Goal: Task Accomplishment & Management: Manage account settings

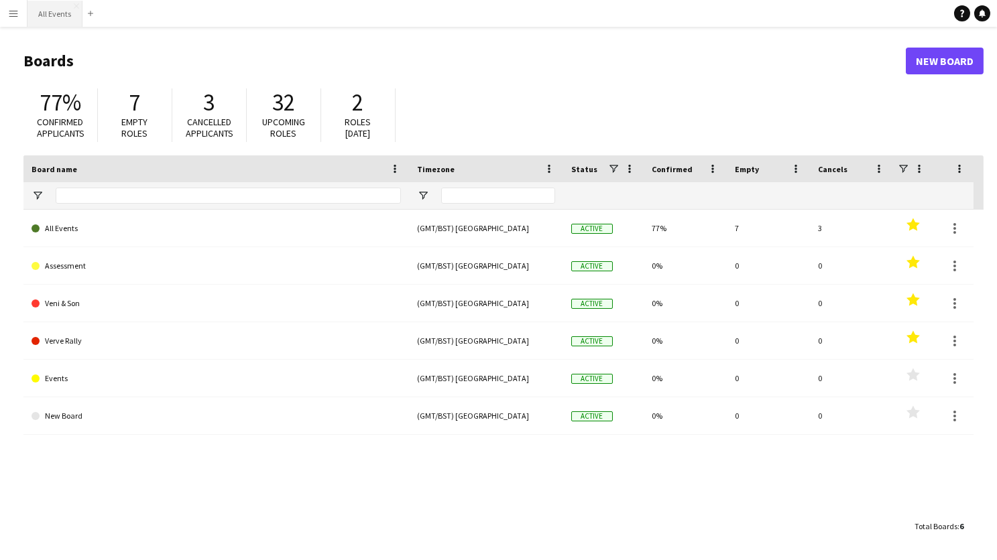
click at [50, 13] on button "All Events Close" at bounding box center [54, 14] width 55 height 26
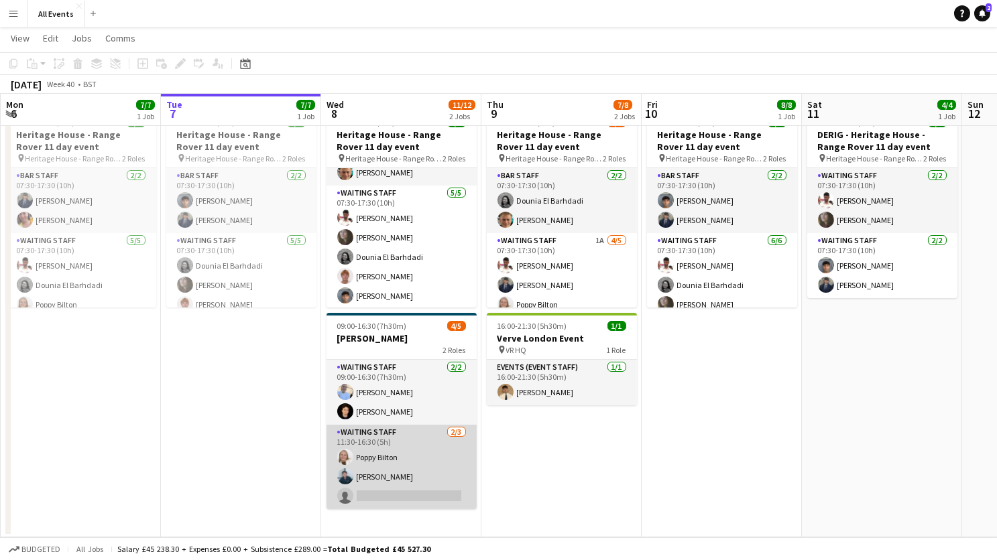
scroll to position [46, 0]
click at [406, 477] on app-card-role "Waiting Staff [DATE] 11:30-16:30 (5h) [PERSON_NAME] [PERSON_NAME] single-neutra…" at bounding box center [401, 467] width 150 height 84
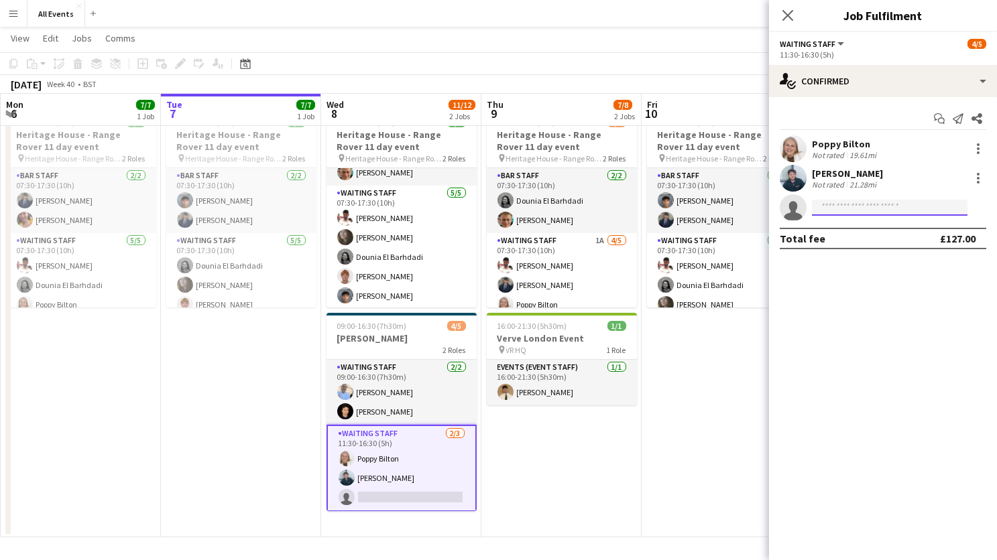
click at [852, 208] on input at bounding box center [890, 208] width 156 height 16
type input "****"
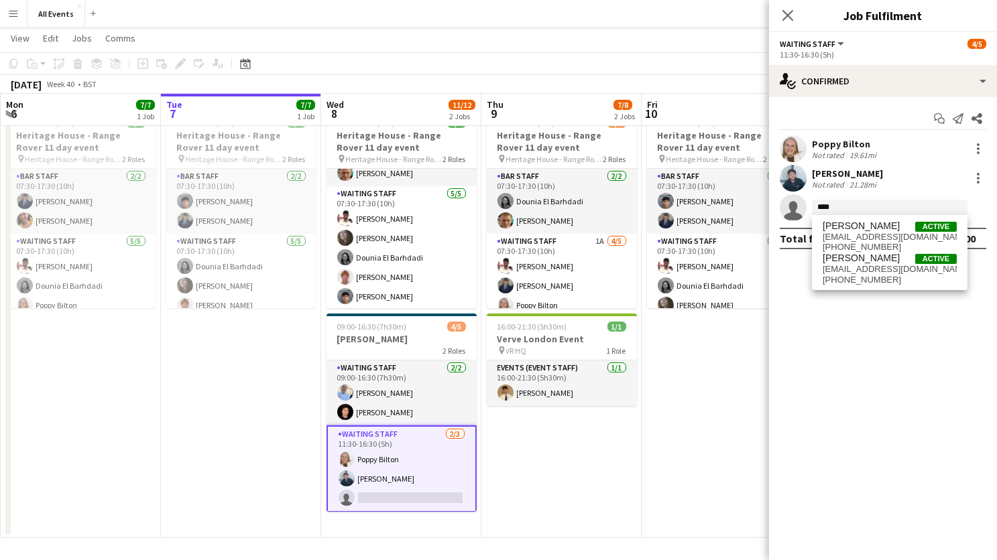
click at [15, 11] on app-icon "Menu" at bounding box center [13, 13] width 11 height 11
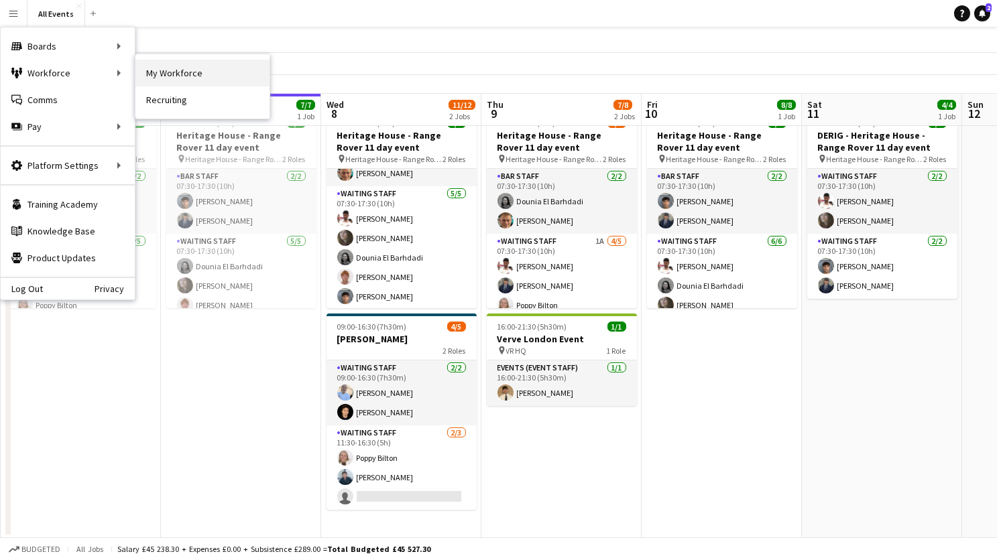
click at [166, 73] on link "My Workforce" at bounding box center [202, 73] width 134 height 27
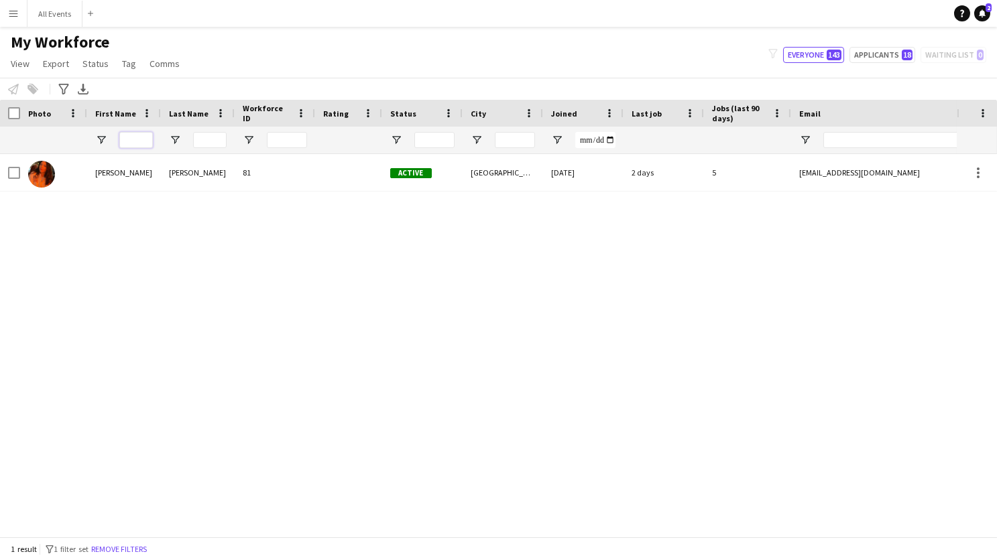
click at [141, 132] on input "First Name Filter Input" at bounding box center [136, 140] width 34 height 16
click at [145, 554] on button "Remove filters" at bounding box center [118, 549] width 61 height 15
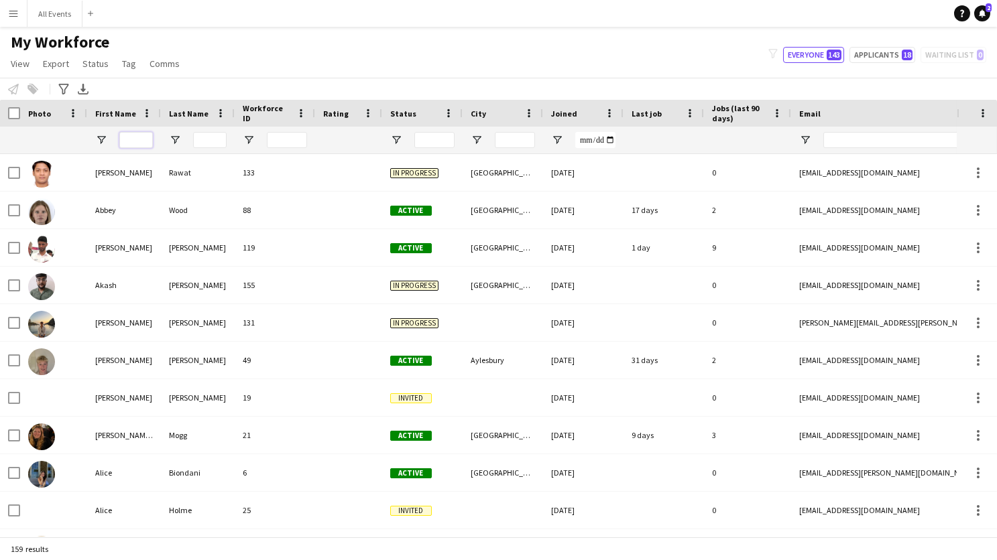
click at [141, 135] on input "First Name Filter Input" at bounding box center [136, 140] width 34 height 16
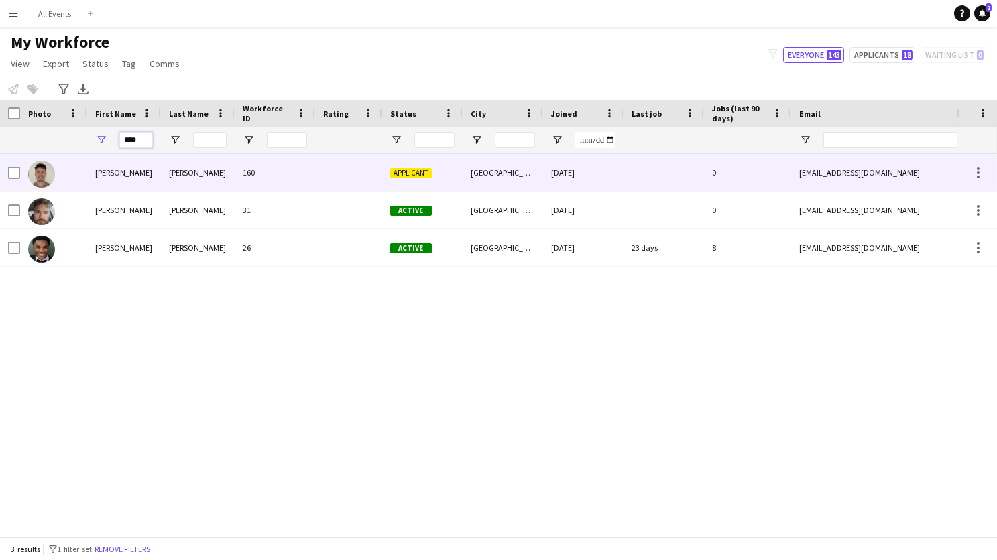
type input "****"
click at [164, 177] on div "[PERSON_NAME]" at bounding box center [198, 172] width 74 height 37
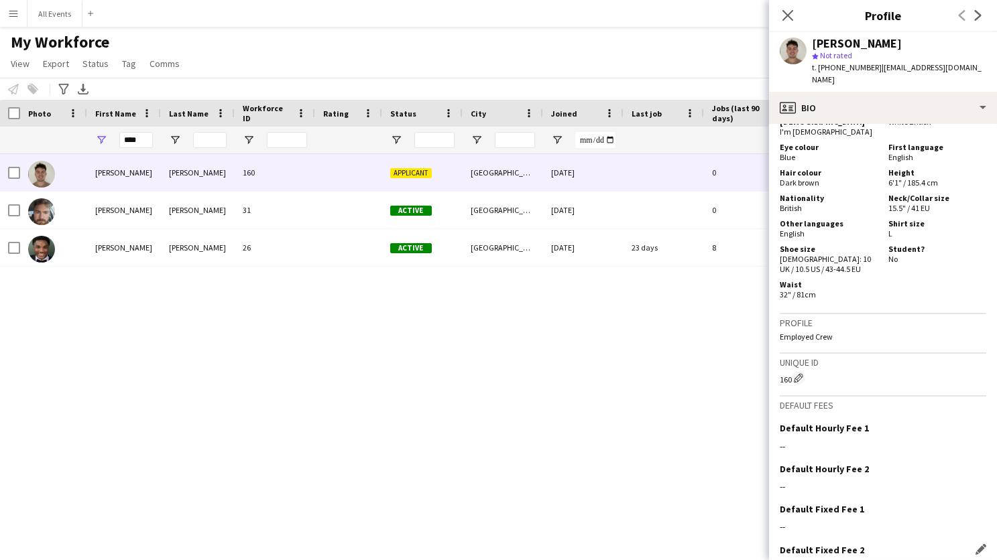
scroll to position [711, 0]
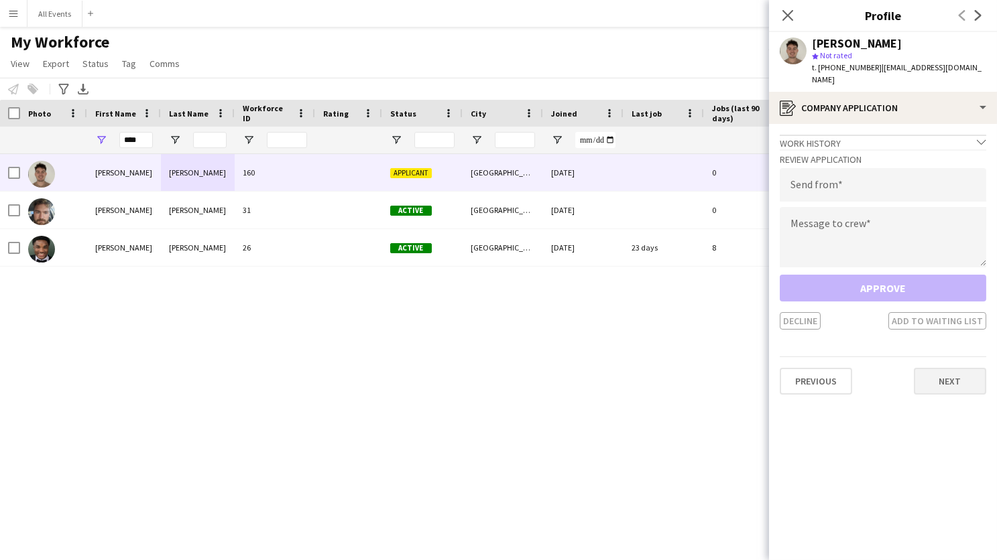
click at [940, 371] on button "Next" at bounding box center [950, 381] width 72 height 27
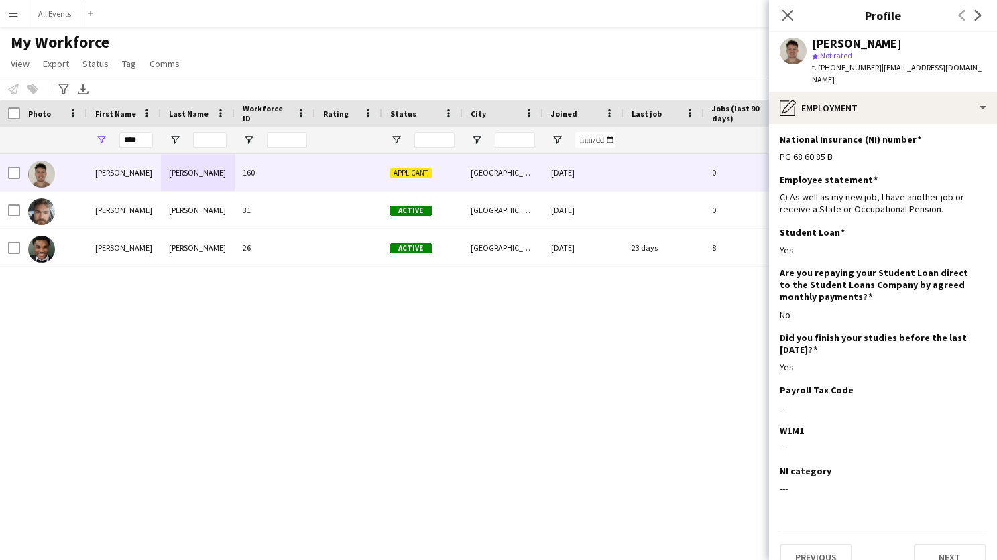
scroll to position [1, 0]
click at [942, 545] on button "Next" at bounding box center [950, 558] width 72 height 27
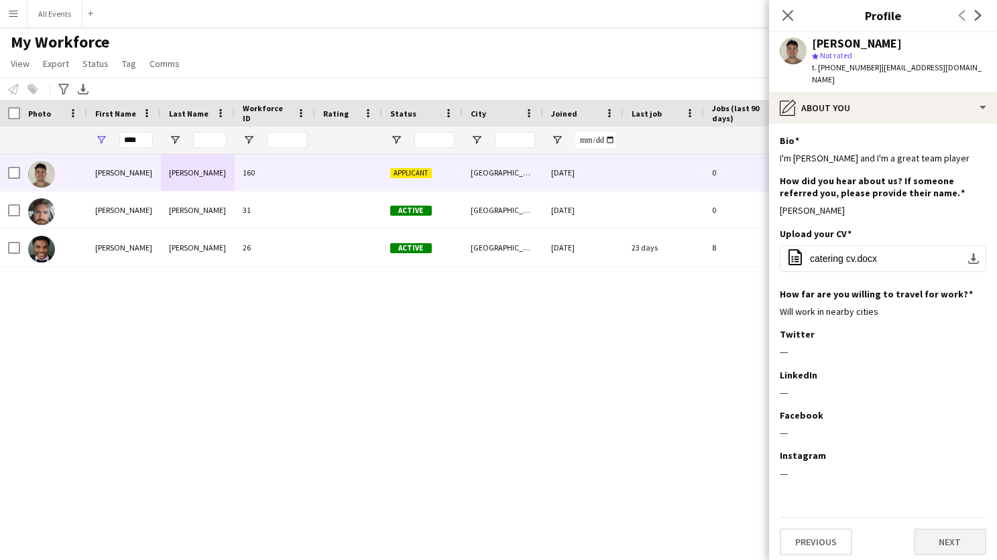
click at [943, 533] on button "Next" at bounding box center [950, 542] width 72 height 27
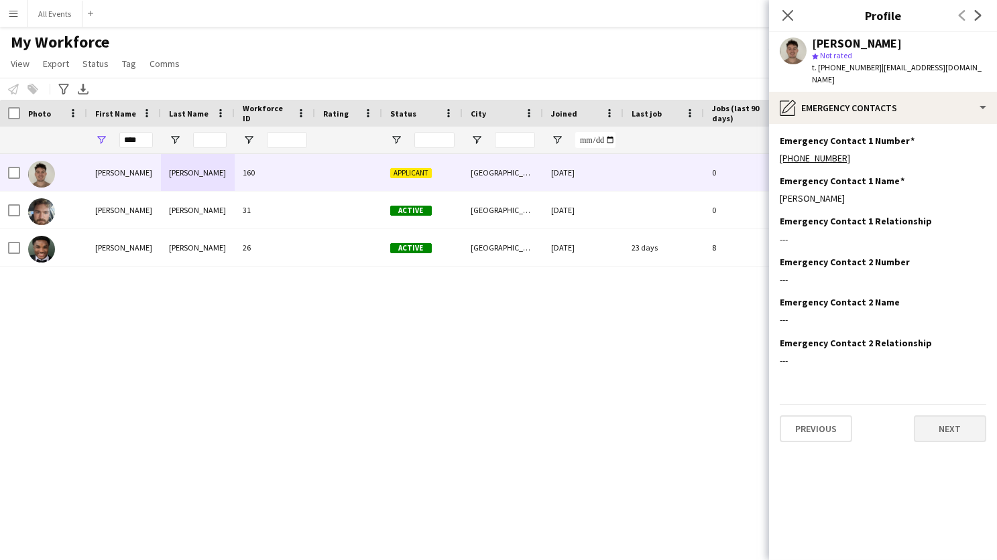
click at [946, 416] on button "Next" at bounding box center [950, 429] width 72 height 27
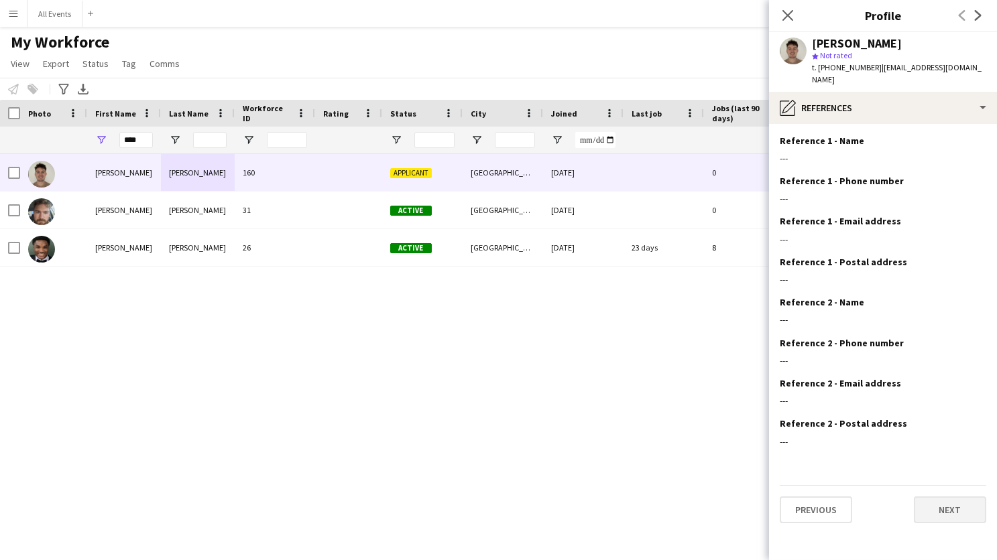
click at [944, 497] on button "Next" at bounding box center [950, 510] width 72 height 27
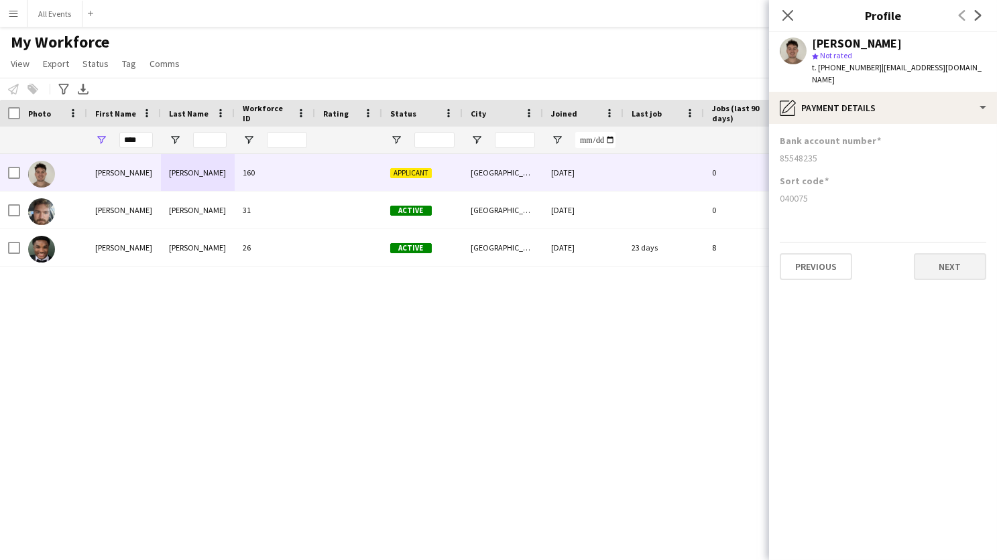
click at [957, 253] on button "Next" at bounding box center [950, 266] width 72 height 27
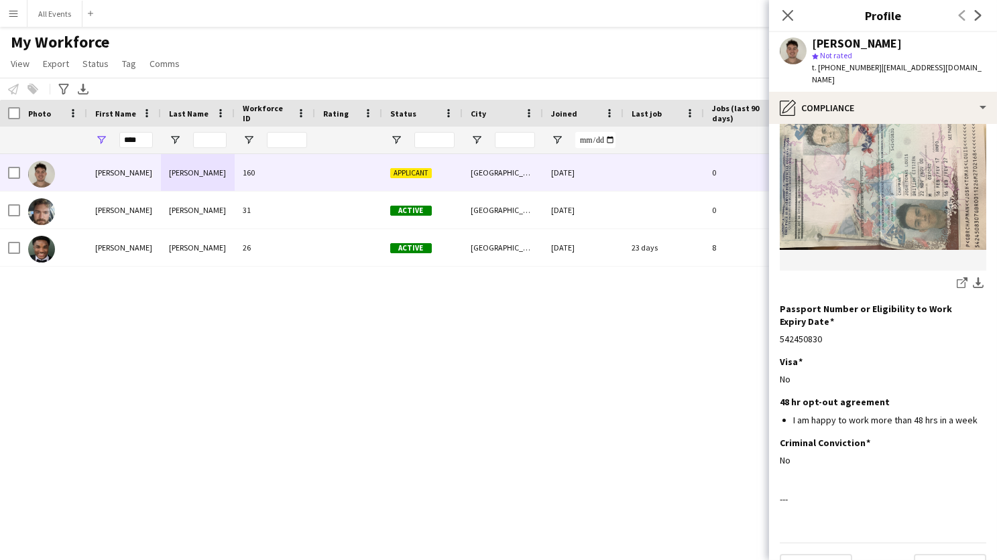
scroll to position [170, 0]
click at [948, 555] on button "Next" at bounding box center [950, 568] width 72 height 27
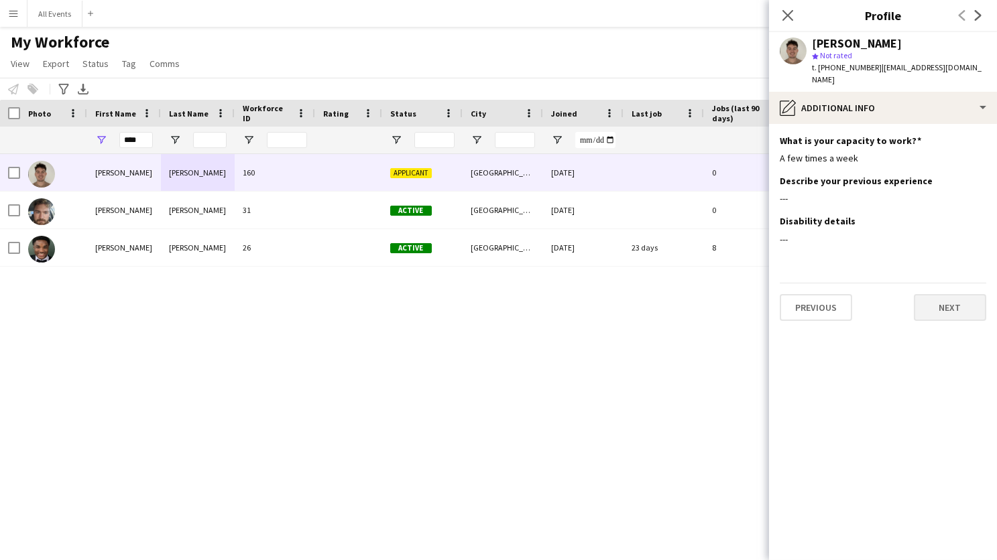
click at [938, 298] on button "Next" at bounding box center [950, 307] width 72 height 27
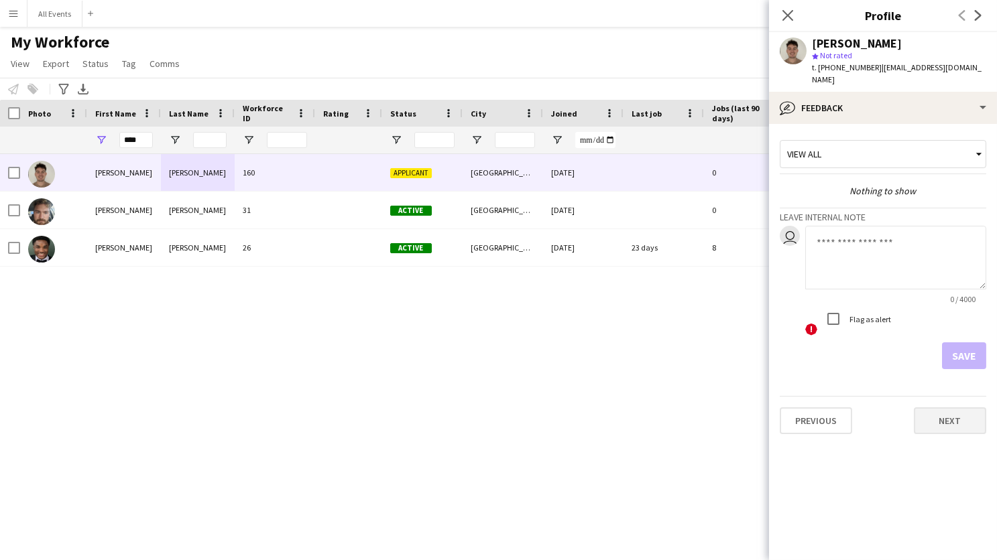
click at [935, 409] on button "Next" at bounding box center [950, 421] width 72 height 27
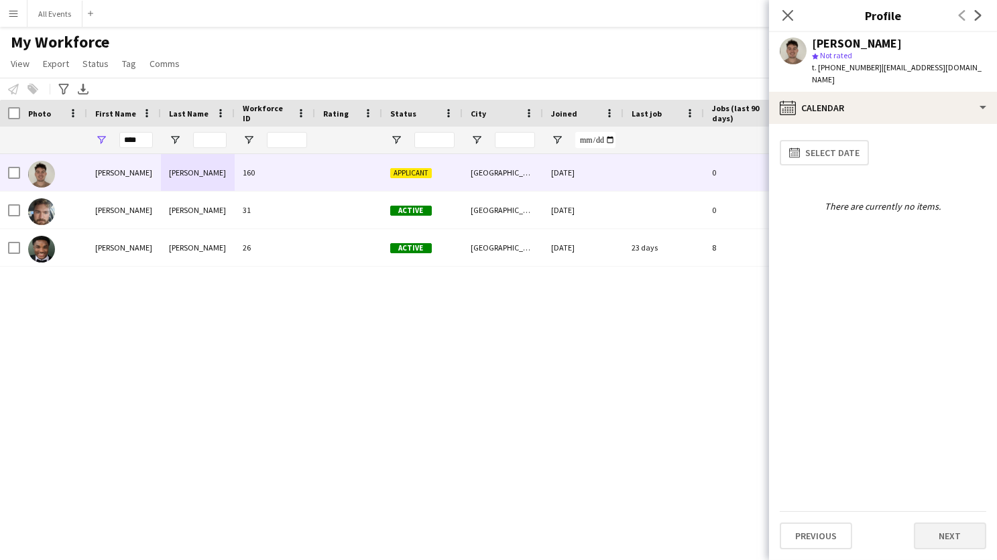
click at [955, 538] on button "Next" at bounding box center [950, 536] width 72 height 27
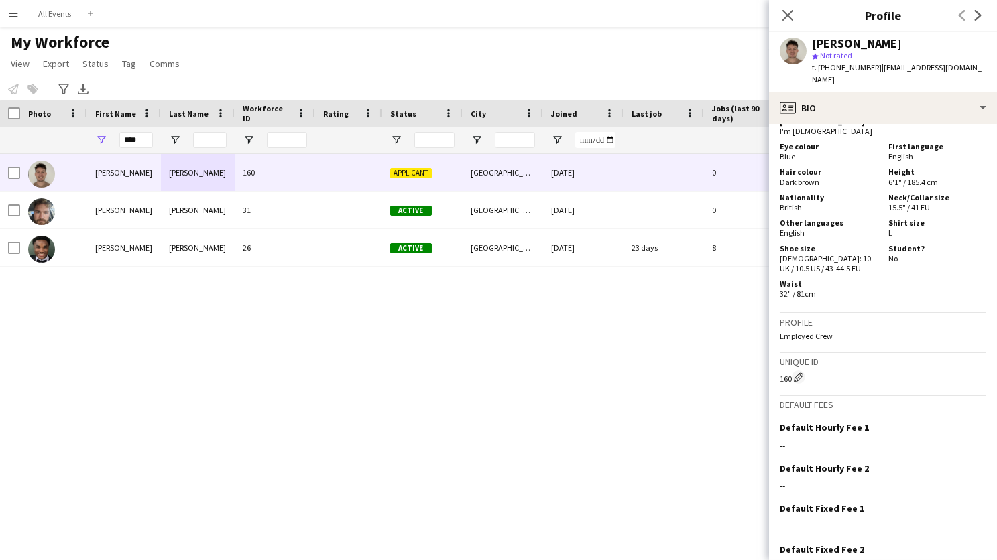
scroll to position [711, 0]
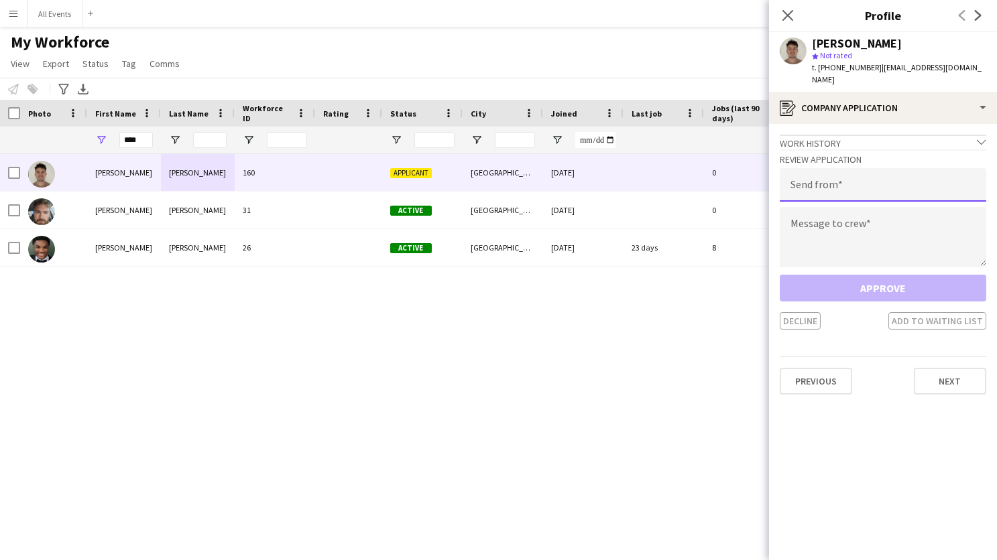
click at [882, 168] on input "email" at bounding box center [883, 185] width 206 height 34
type input "**********"
click at [863, 233] on textarea at bounding box center [883, 237] width 206 height 60
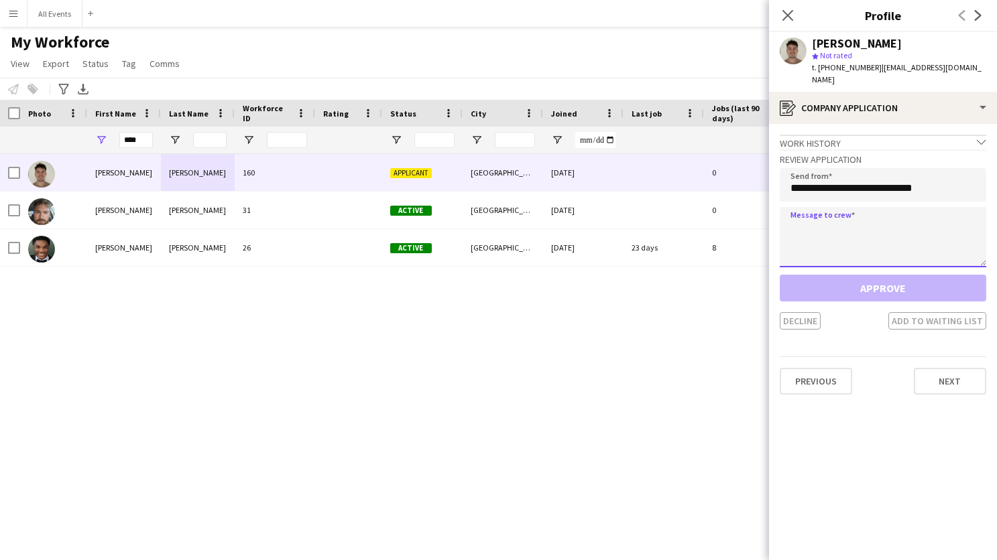
paste textarea "**********"
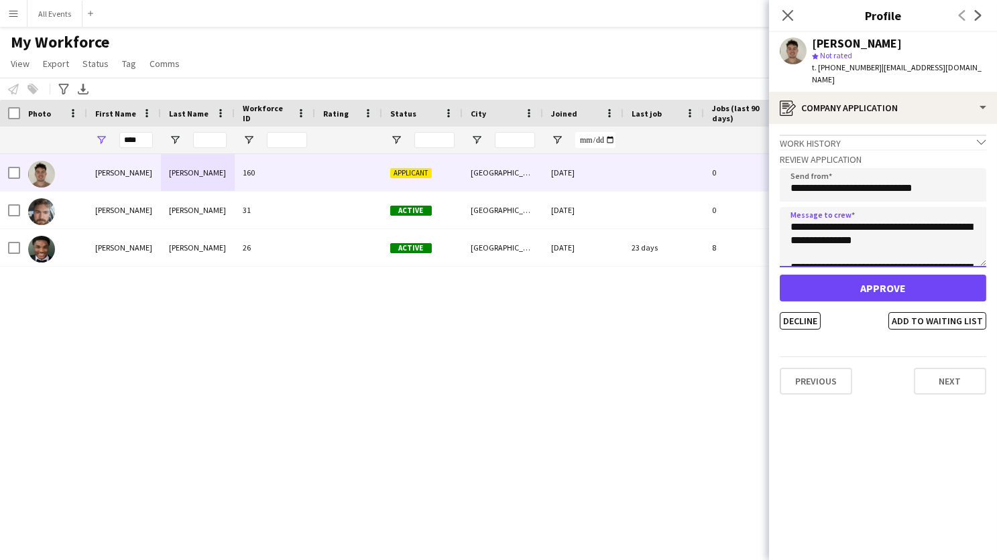
scroll to position [402, 0]
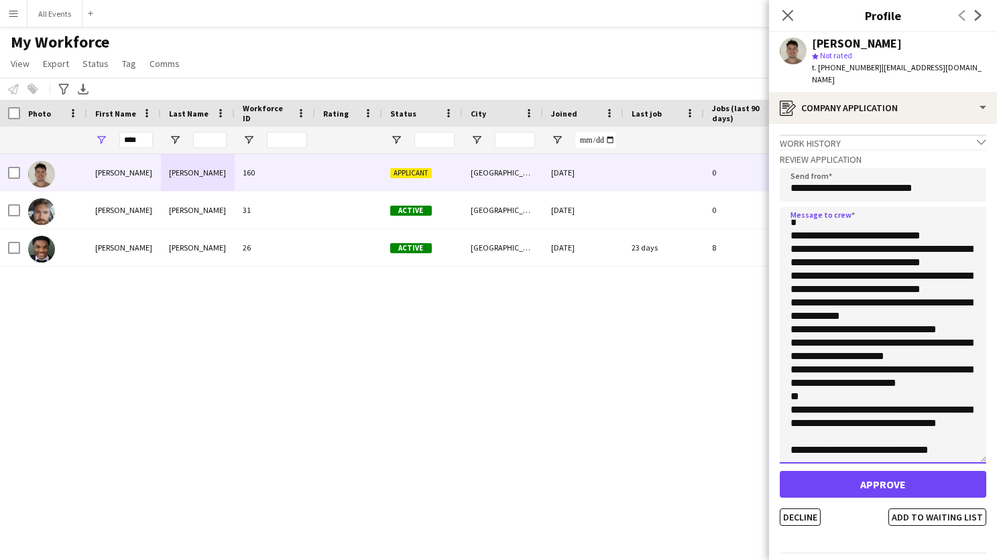
click at [985, 448] on textarea "**********" at bounding box center [883, 335] width 206 height 257
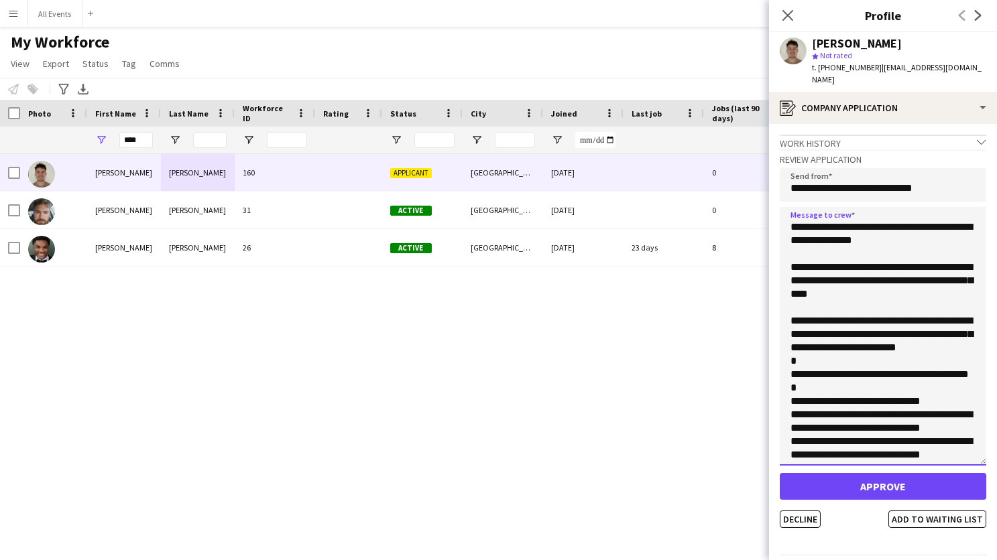
scroll to position [0, 0]
drag, startPoint x: 887, startPoint y: 284, endPoint x: 771, endPoint y: 252, distance: 120.2
click at [771, 252] on app-crew-profile-application "**********" at bounding box center [883, 342] width 228 height 436
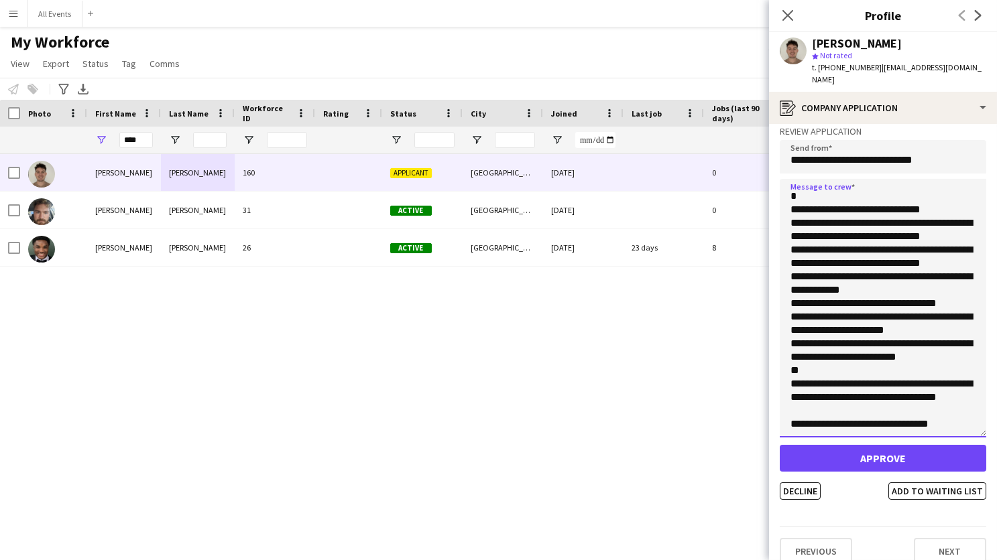
scroll to position [27, 0]
click at [873, 374] on textarea "**********" at bounding box center [883, 309] width 206 height 259
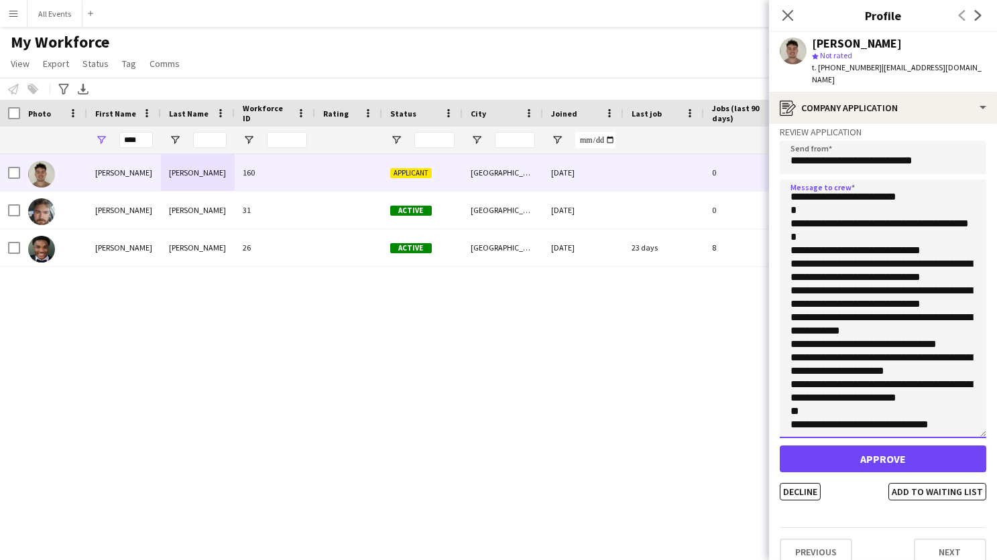
scroll to position [109, 0]
type textarea "**********"
click at [867, 446] on button "Approve" at bounding box center [883, 459] width 206 height 27
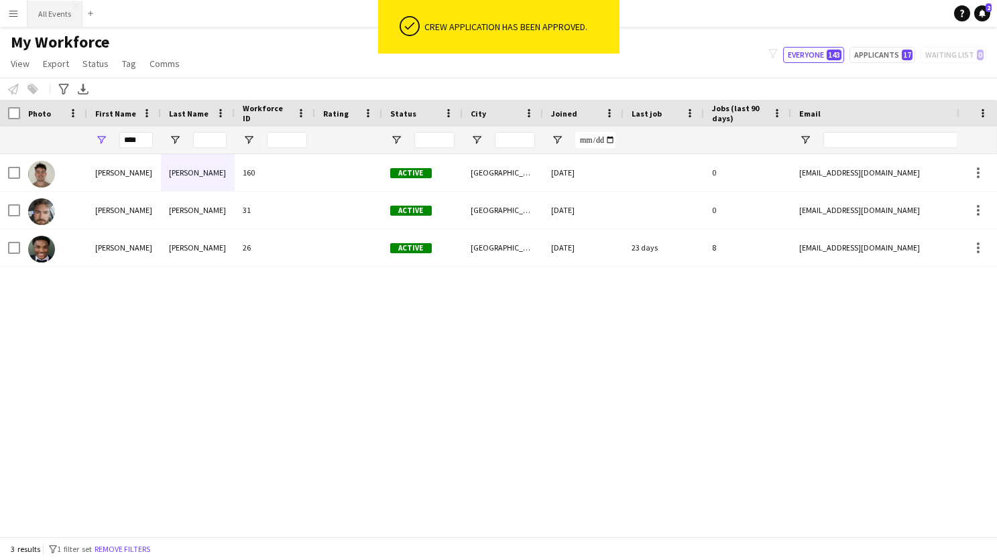
click at [63, 9] on button "All Events Close" at bounding box center [54, 14] width 55 height 26
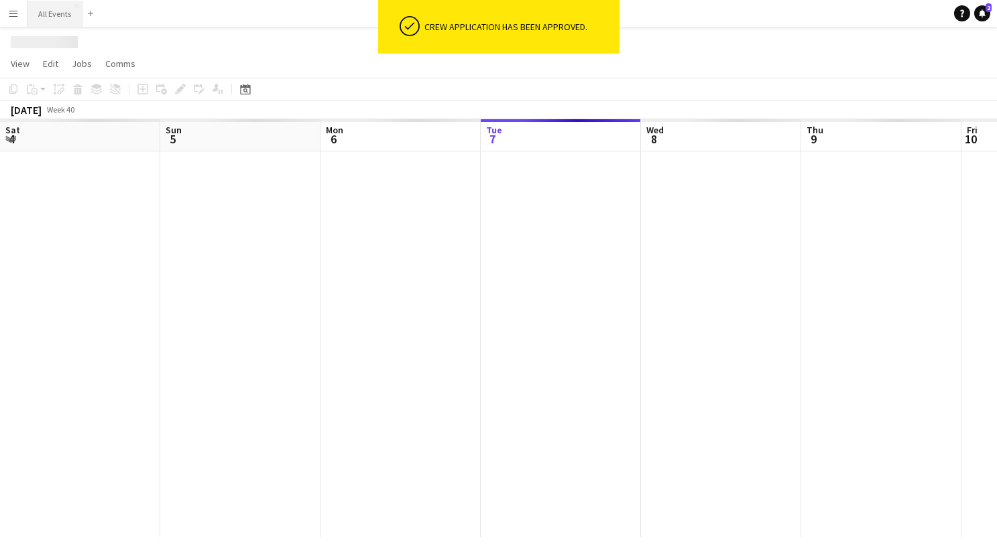
scroll to position [0, 320]
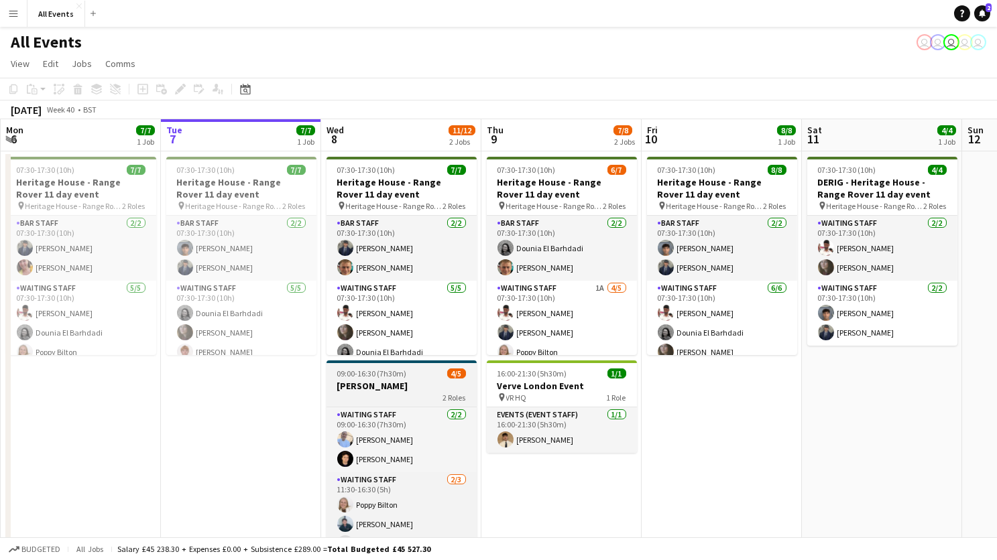
click at [387, 373] on span "09:00-16:30 (7h30m)" at bounding box center [372, 374] width 70 height 10
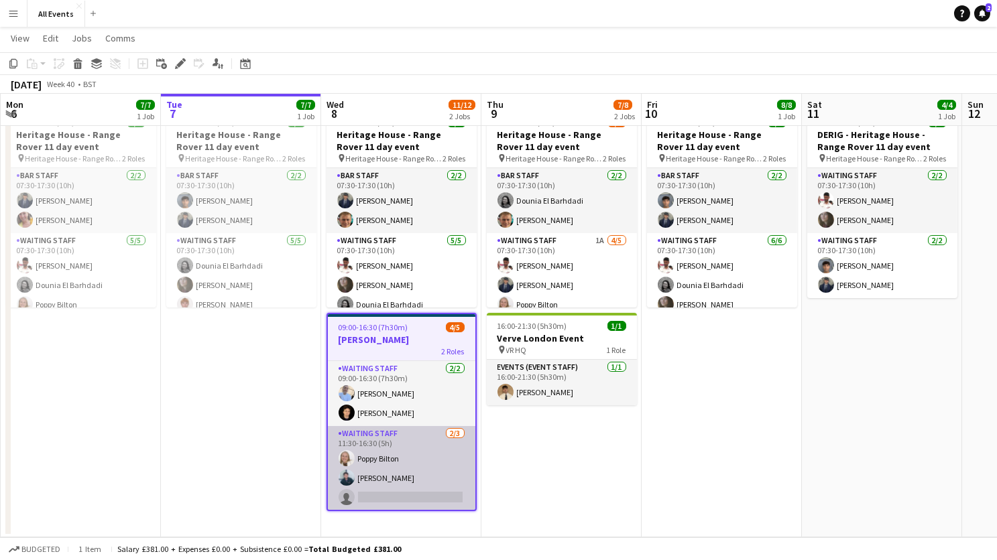
scroll to position [46, 0]
click at [396, 449] on app-card-role "Waiting Staff [DATE] 11:30-16:30 (5h) [PERSON_NAME] [PERSON_NAME] single-neutra…" at bounding box center [401, 468] width 147 height 84
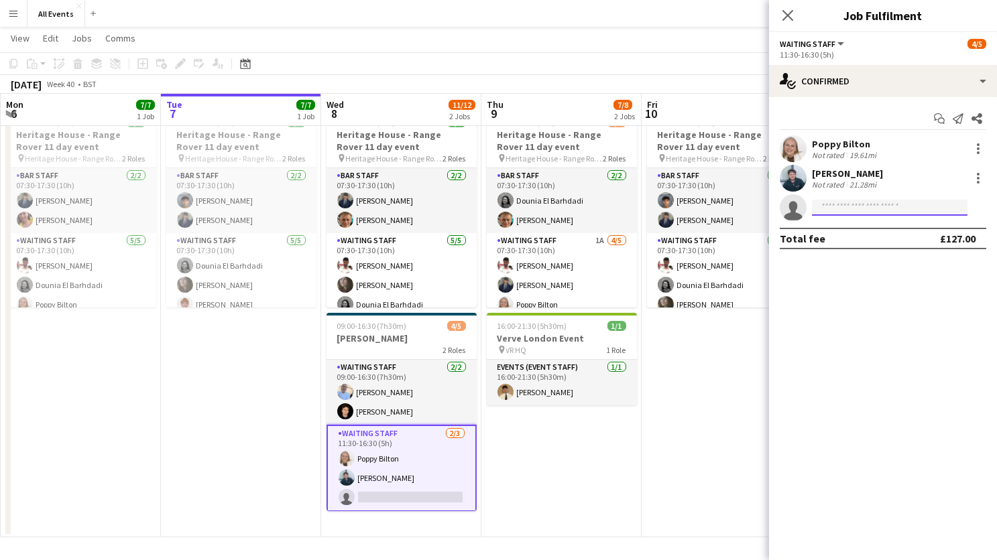
click at [879, 207] on input at bounding box center [890, 208] width 156 height 16
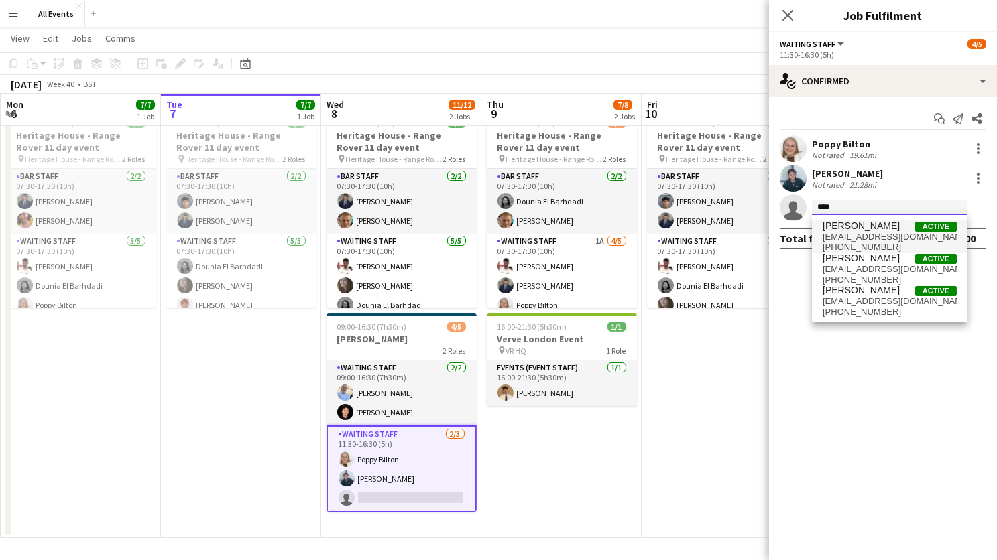
type input "****"
click at [888, 240] on span "[EMAIL_ADDRESS][DOMAIN_NAME]" at bounding box center [889, 237] width 134 height 11
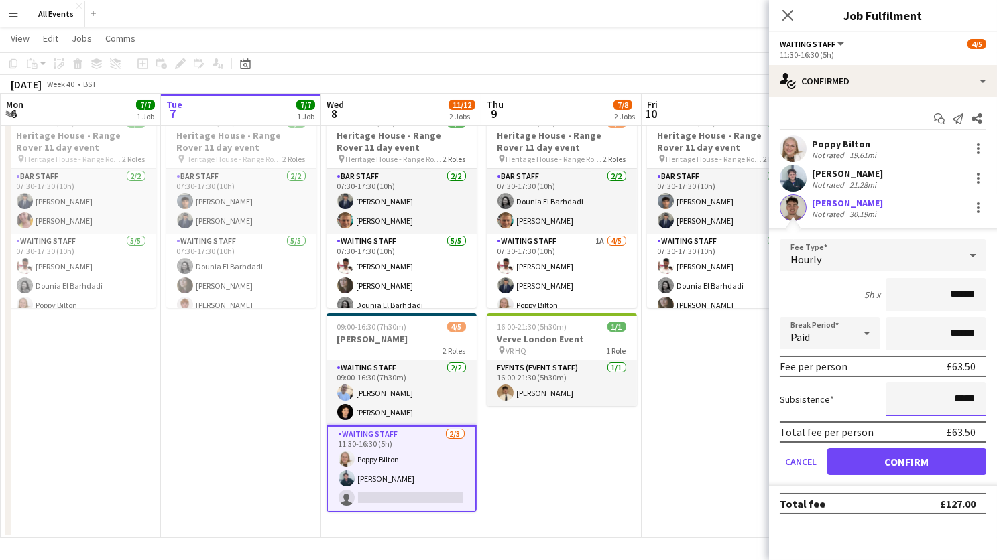
click at [940, 401] on input "*****" at bounding box center [935, 400] width 101 height 34
type input "*****"
click at [933, 462] on button "Confirm" at bounding box center [906, 461] width 159 height 27
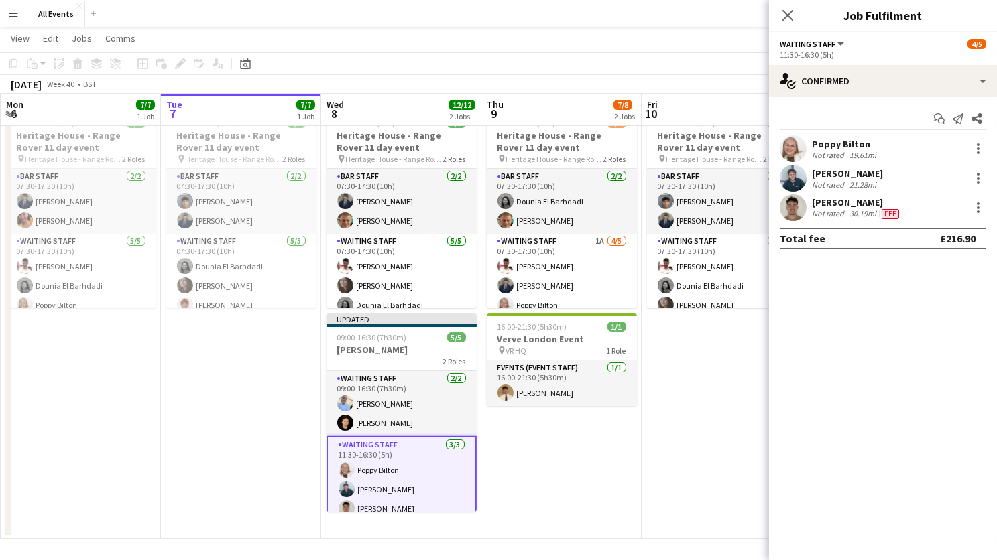
click at [739, 386] on app-date-cell "07:30-17:30 (10h) 8/8 Heritage House - Range Rover 11 day event pin Heritage Ho…" at bounding box center [721, 322] width 160 height 434
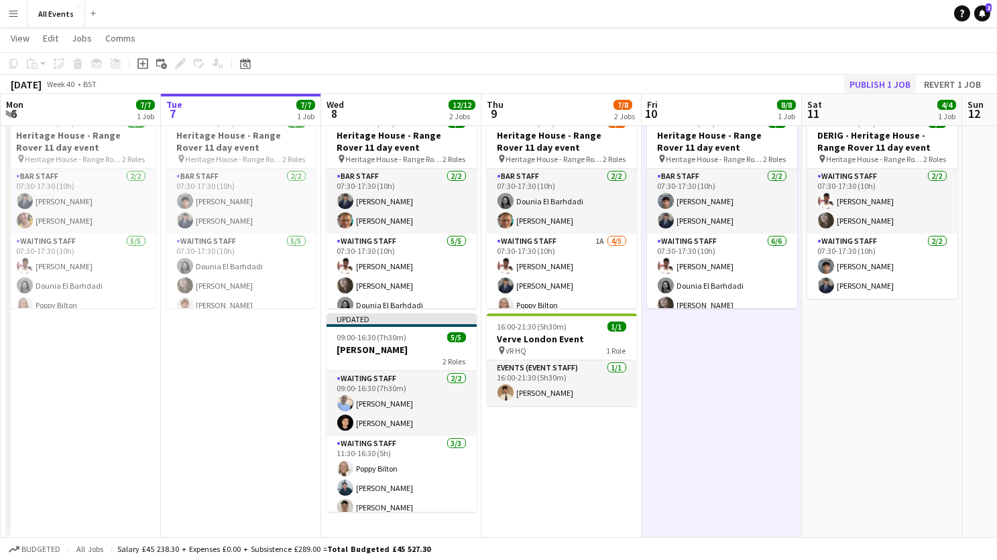
click at [891, 87] on button "Publish 1 job" at bounding box center [880, 84] width 72 height 17
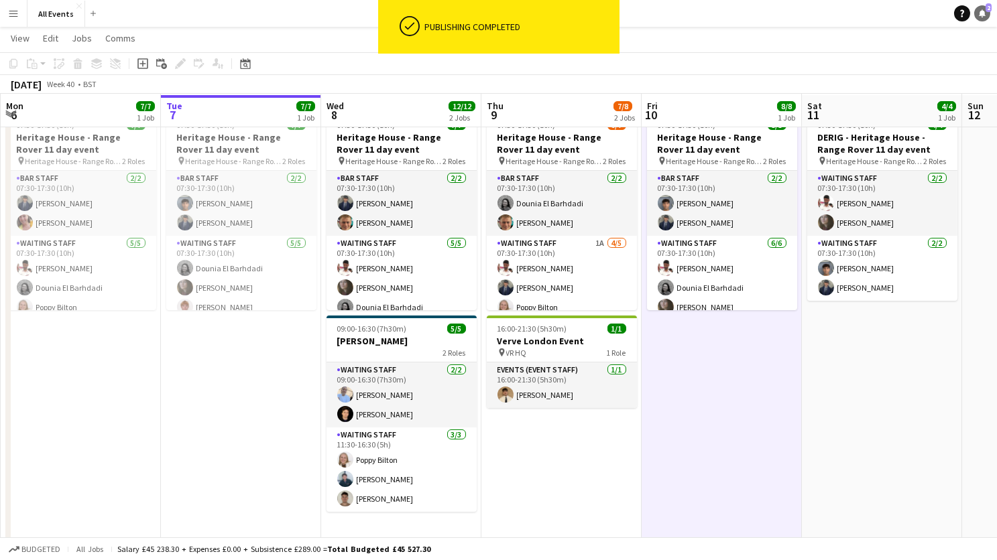
scroll to position [42, 0]
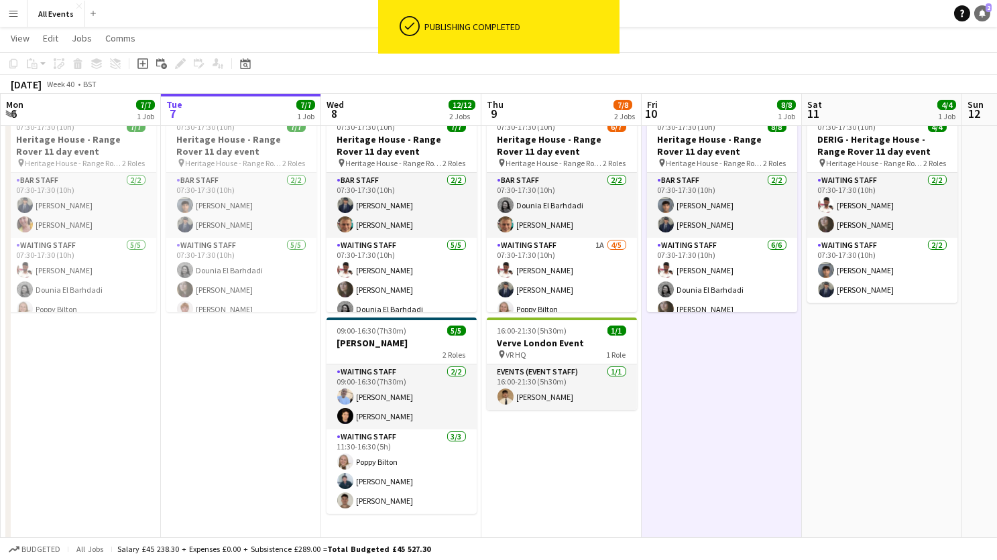
click at [978, 15] on icon "Notifications" at bounding box center [982, 13] width 8 height 8
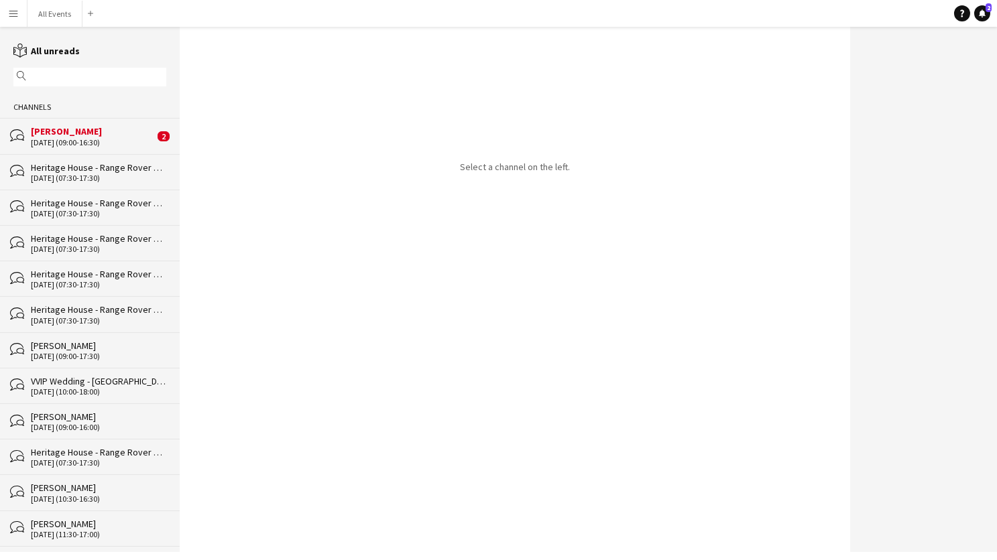
click at [65, 131] on div "[PERSON_NAME]" at bounding box center [92, 131] width 123 height 12
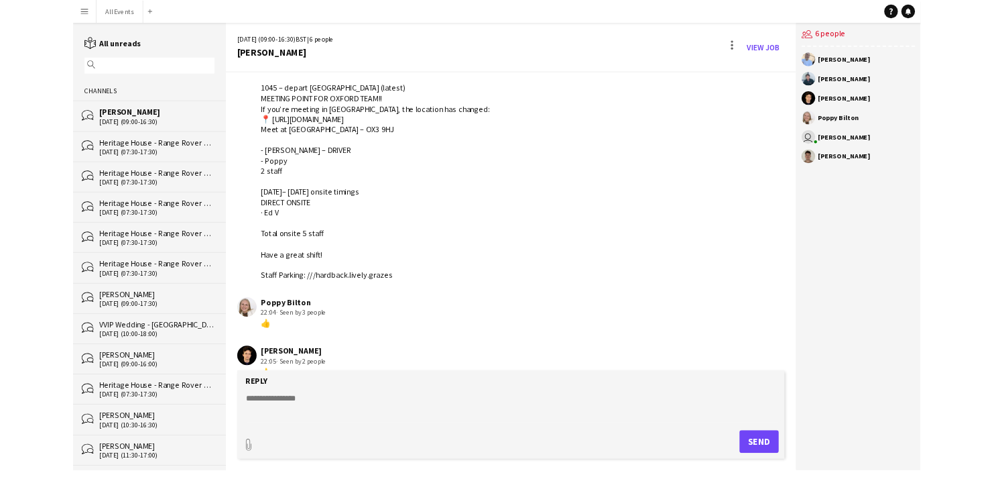
scroll to position [320, 0]
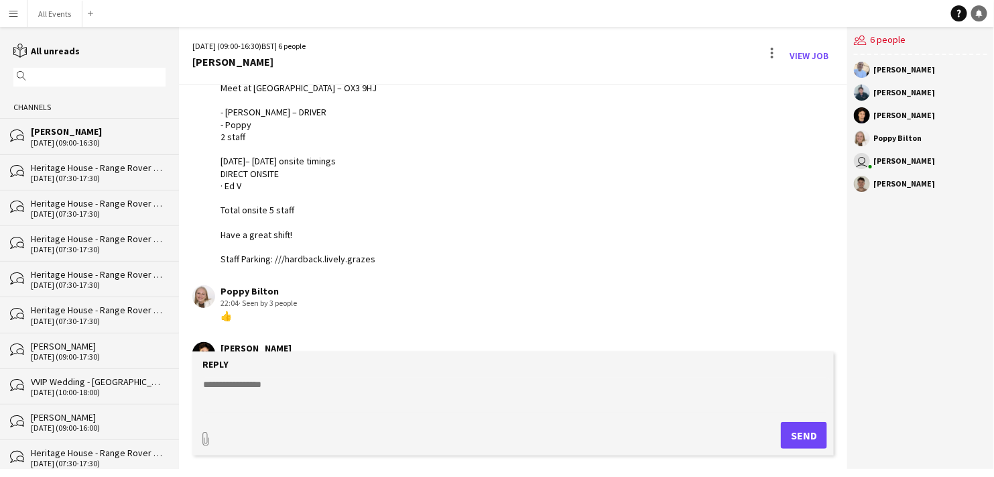
click at [984, 18] on link "Notifications" at bounding box center [979, 13] width 16 height 16
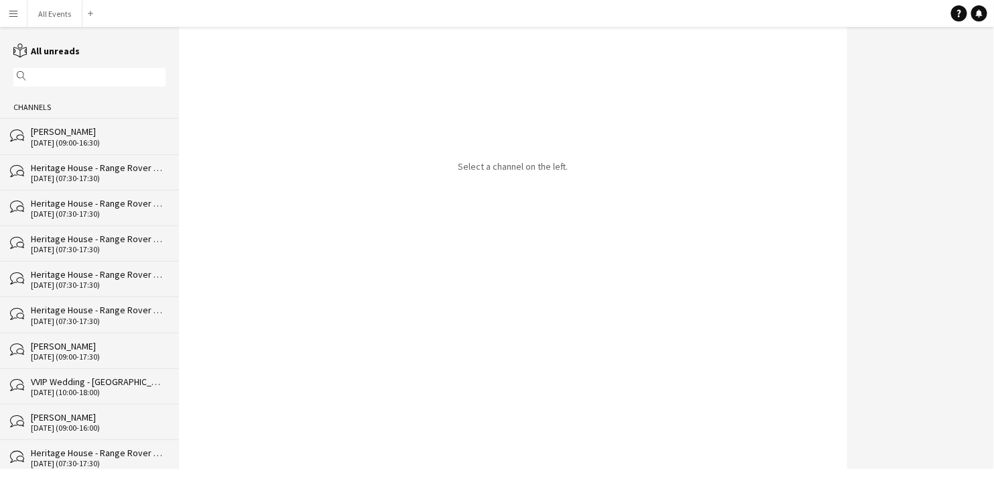
click at [81, 138] on div "[DATE] (09:00-16:30)" at bounding box center [98, 142] width 135 height 9
